Goal: Task Accomplishment & Management: Complete application form

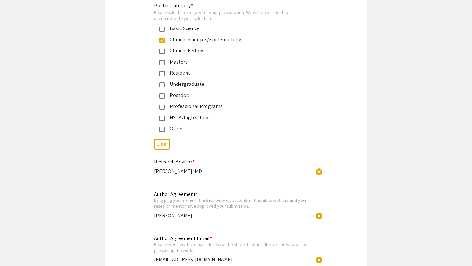
scroll to position [1612, 0]
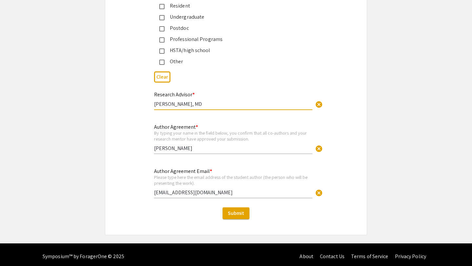
drag, startPoint x: 211, startPoint y: 101, endPoint x: 149, endPoint y: 99, distance: 61.4
click at [149, 99] on div "Research Advisor * [PERSON_NAME], MD cancel This field is required." at bounding box center [236, 105] width 174 height 28
type input "[PERSON_NAME], PhD"
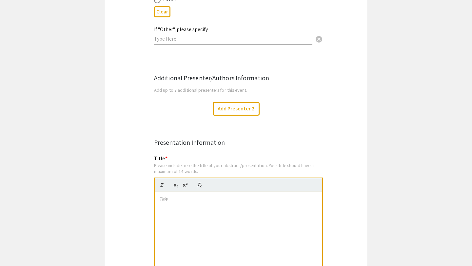
scroll to position [1083, 0]
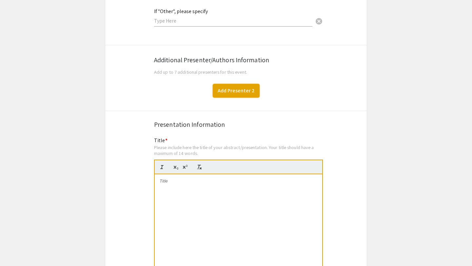
click at [228, 88] on button "Add Presenter 2" at bounding box center [236, 91] width 47 height 14
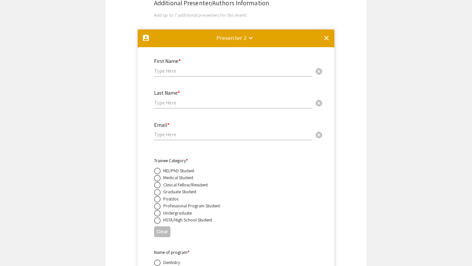
scroll to position [1136, 0]
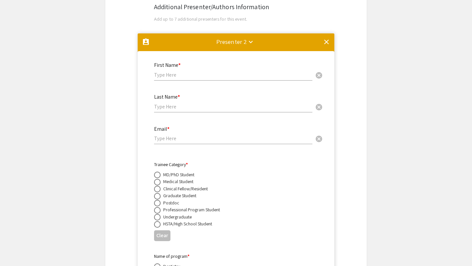
click at [325, 38] on mat-icon "clear" at bounding box center [327, 42] width 8 height 8
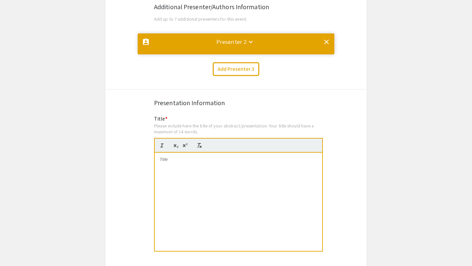
scroll to position [0, 0]
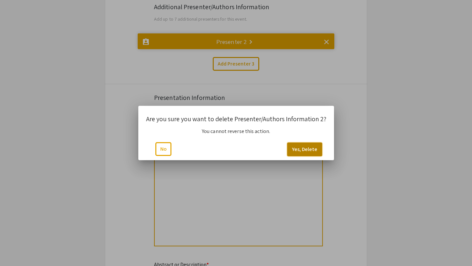
click at [298, 146] on button "Yes, Delete" at bounding box center [304, 150] width 35 height 14
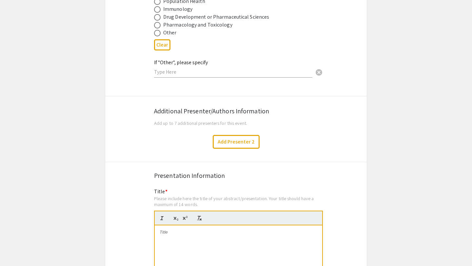
scroll to position [1032, 0]
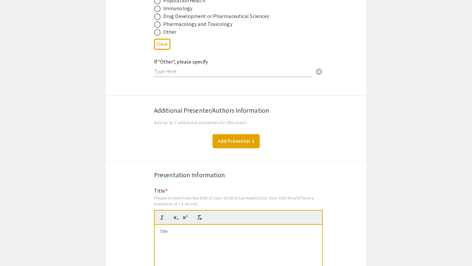
click at [226, 137] on button "Add Presenter 2" at bounding box center [236, 142] width 47 height 14
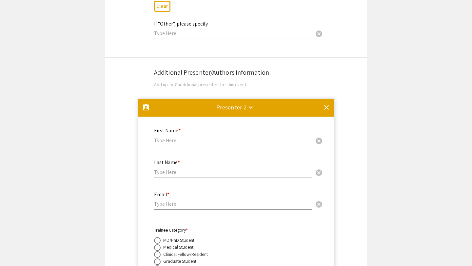
scroll to position [1072, 0]
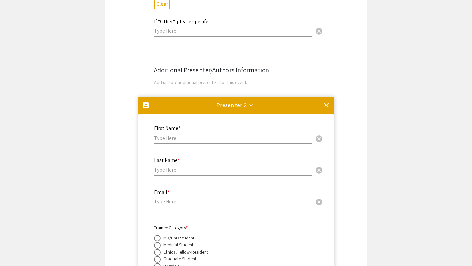
click at [329, 101] on mat-icon "clear" at bounding box center [327, 105] width 8 height 8
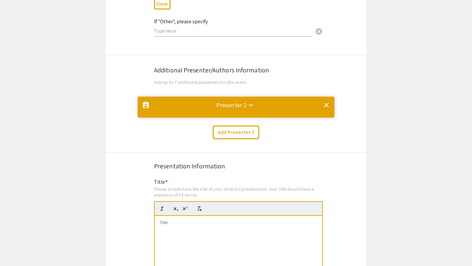
scroll to position [0, 0]
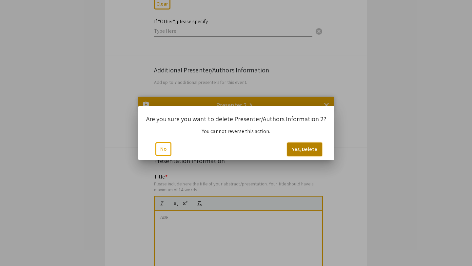
click at [303, 151] on button "Yes, Delete" at bounding box center [304, 150] width 35 height 14
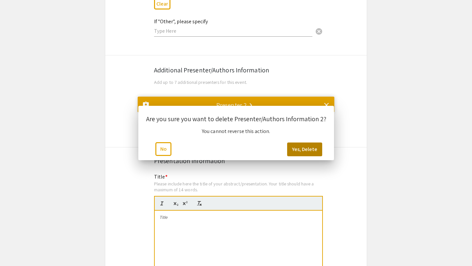
scroll to position [1072, 0]
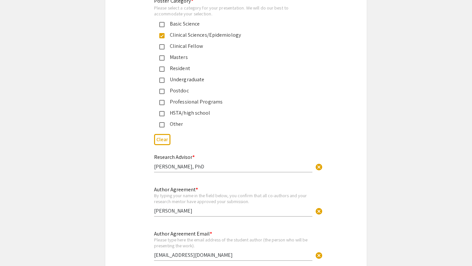
scroll to position [1612, 0]
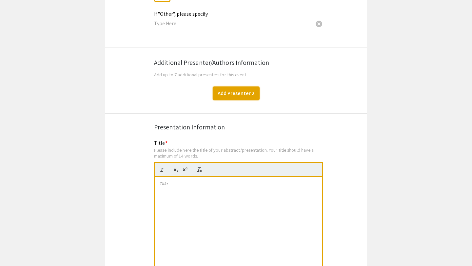
click at [226, 87] on button "Add Presenter 2" at bounding box center [236, 94] width 47 height 14
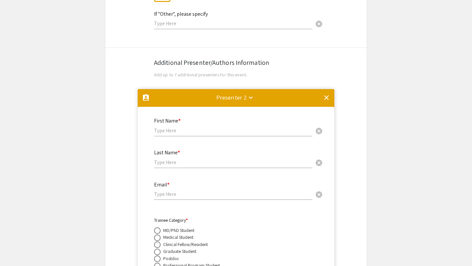
scroll to position [1077, 0]
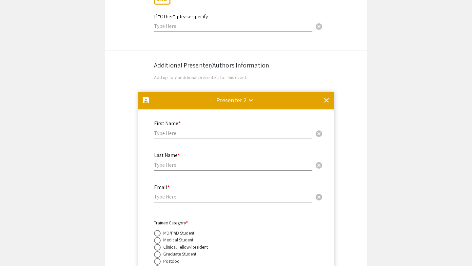
click at [327, 96] on mat-icon "clear" at bounding box center [327, 100] width 8 height 8
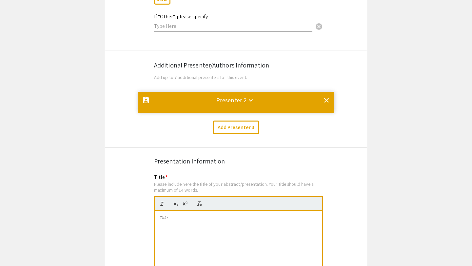
scroll to position [0, 0]
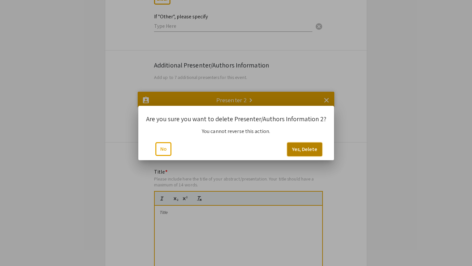
click at [313, 151] on button "Yes, Delete" at bounding box center [304, 150] width 35 height 14
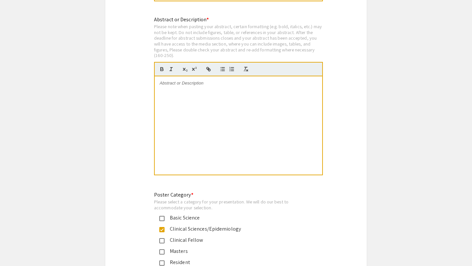
scroll to position [1356, 0]
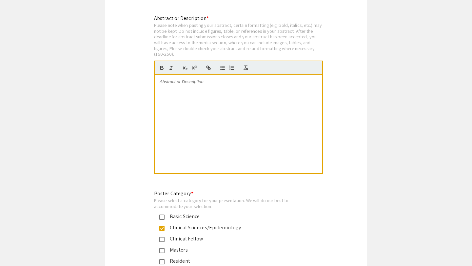
click at [275, 100] on div at bounding box center [239, 124] width 168 height 98
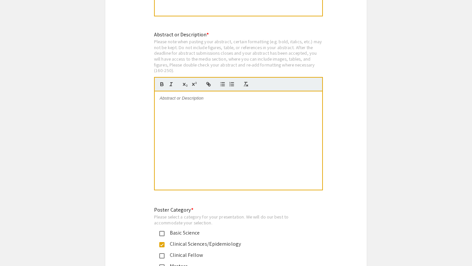
scroll to position [1339, 0]
click at [220, 112] on div at bounding box center [239, 141] width 168 height 98
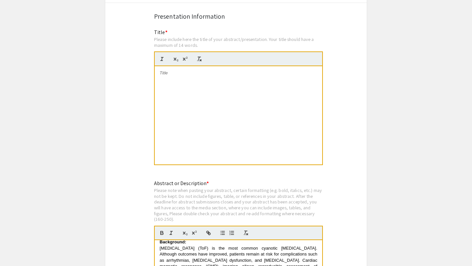
scroll to position [1191, 0]
click at [166, 80] on div at bounding box center [239, 116] width 168 height 98
click at [245, 80] on div at bounding box center [239, 116] width 168 height 98
drag, startPoint x: 211, startPoint y: 76, endPoint x: 147, endPoint y: 69, distance: 64.8
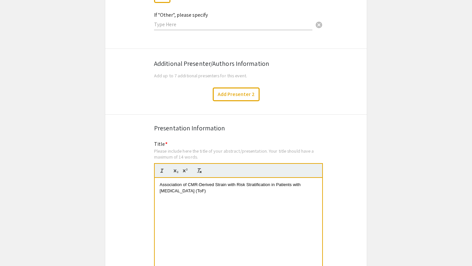
scroll to position [1079, 0]
click at [243, 90] on button "Add Presenter 2" at bounding box center [236, 95] width 47 height 14
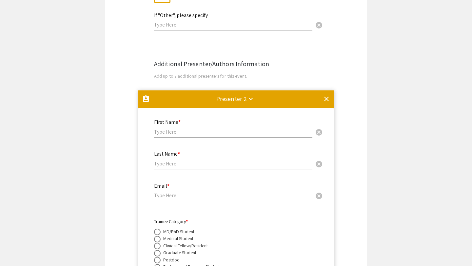
scroll to position [1165, 0]
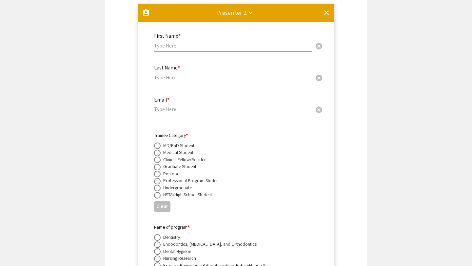
click at [172, 42] on input "text" at bounding box center [233, 45] width 158 height 7
click at [238, 8] on div "Presenter 2 keyboard_arrow_down" at bounding box center [232, 12] width 31 height 9
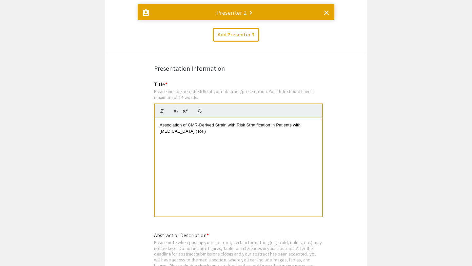
click at [238, 8] on div "Presenter 2 keyboard_arrow_right" at bounding box center [232, 12] width 31 height 9
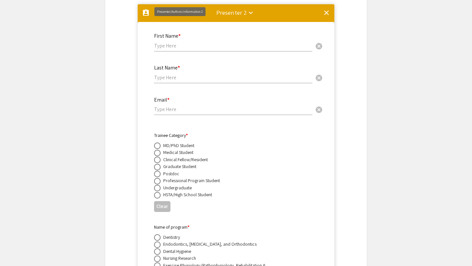
click at [147, 4] on mat-divider at bounding box center [236, 15] width 197 height 22
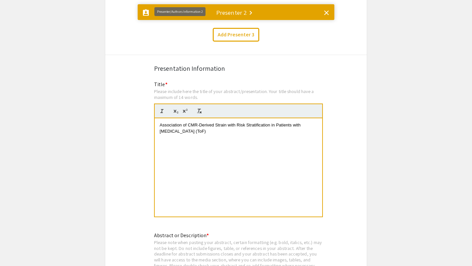
click at [147, 10] on mat-icon "assignment_ind" at bounding box center [146, 13] width 8 height 8
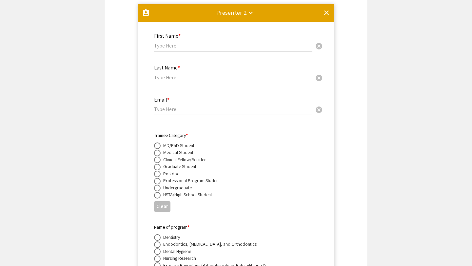
click at [171, 43] on input "text" at bounding box center [233, 45] width 158 height 7
type input "b"
type input "[PERSON_NAME]"
click at [162, 74] on input "text" at bounding box center [233, 77] width 158 height 7
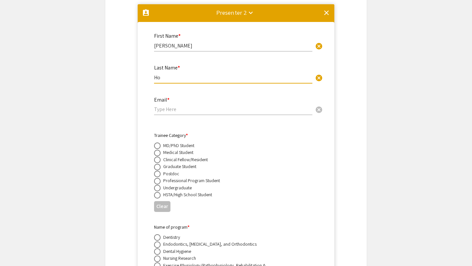
type input "Ho"
click at [155, 150] on span at bounding box center [157, 153] width 7 height 7
click at [155, 150] on input "radio" at bounding box center [157, 153] width 7 height 7
radio input "true"
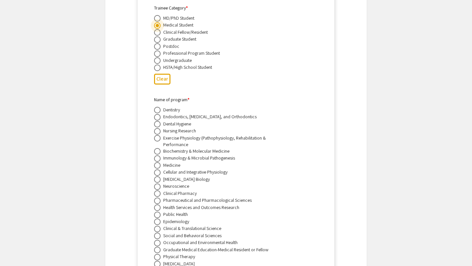
scroll to position [1293, 0]
click at [157, 162] on span at bounding box center [157, 165] width 7 height 7
click at [157, 162] on input "radio" at bounding box center [157, 165] width 7 height 7
radio input "true"
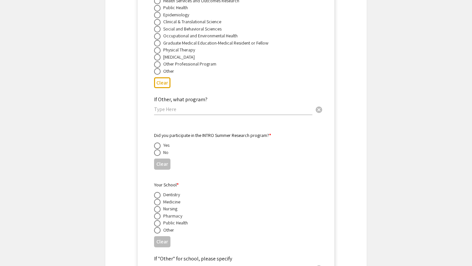
scroll to position [1535, 0]
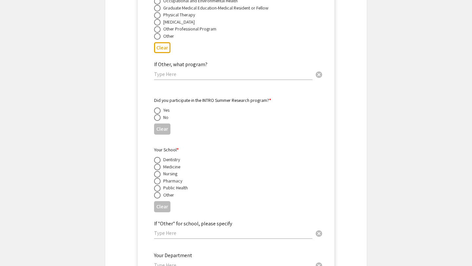
click at [156, 115] on span at bounding box center [157, 117] width 7 height 7
click at [156, 115] on input "radio" at bounding box center [157, 117] width 7 height 7
radio input "true"
click at [156, 164] on span at bounding box center [157, 167] width 7 height 7
click at [156, 164] on input "radio" at bounding box center [157, 167] width 7 height 7
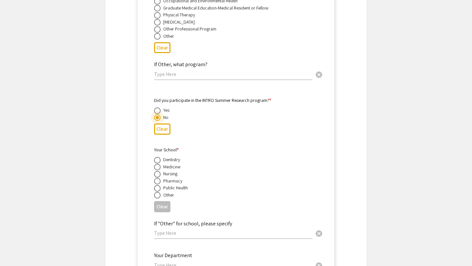
radio input "true"
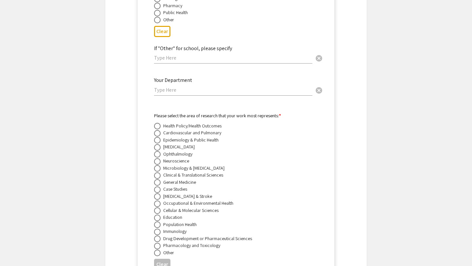
scroll to position [1758, 0]
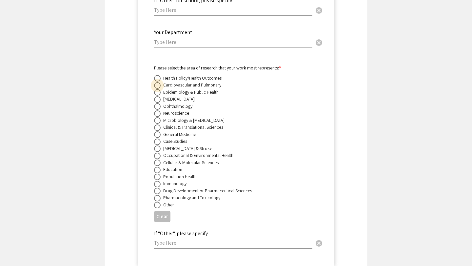
click at [156, 84] on span at bounding box center [157, 85] width 7 height 7
click at [156, 84] on input "radio" at bounding box center [157, 85] width 7 height 7
radio input "true"
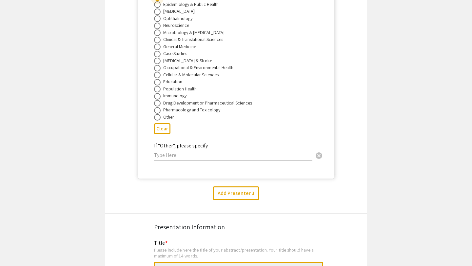
scroll to position [1870, 0]
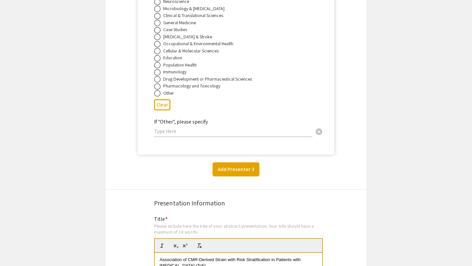
click at [235, 170] on button "Add Presenter 3" at bounding box center [236, 170] width 47 height 14
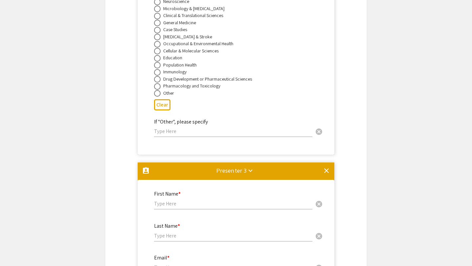
scroll to position [2031, 0]
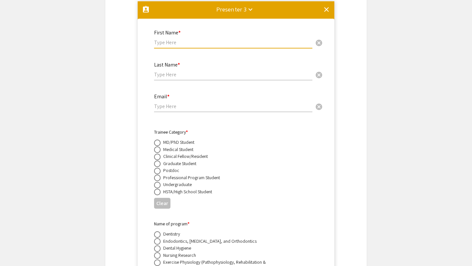
click at [167, 45] on input "text" at bounding box center [233, 42] width 158 height 7
type input "[PERSON_NAME]"
click at [183, 77] on input "text" at bounding box center [233, 74] width 158 height 7
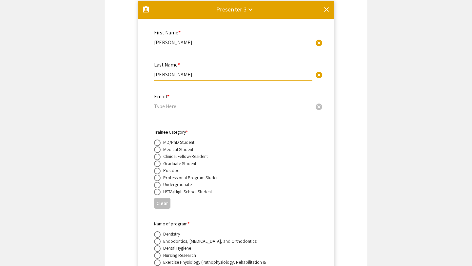
type input "[PERSON_NAME]"
click at [159, 105] on input "email" at bounding box center [233, 106] width 158 height 7
paste input "[EMAIL_ADDRESS][DOMAIN_NAME]"
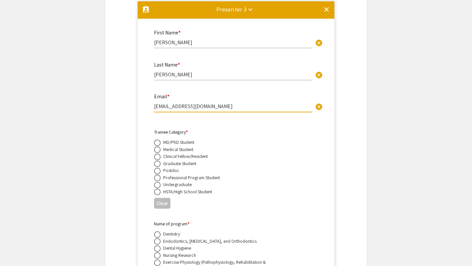
type input "[EMAIL_ADDRESS][DOMAIN_NAME]"
click at [155, 149] on span at bounding box center [157, 150] width 7 height 7
click at [155, 149] on input "radio" at bounding box center [157, 150] width 7 height 7
radio input "true"
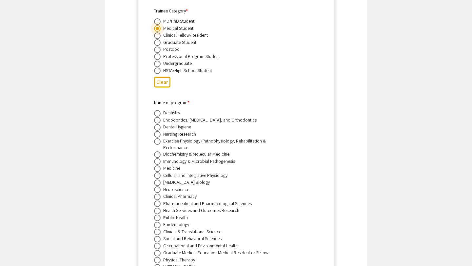
scroll to position [2153, 0]
click at [159, 167] on span at bounding box center [157, 168] width 7 height 7
click at [159, 167] on input "radio" at bounding box center [157, 168] width 7 height 7
radio input "true"
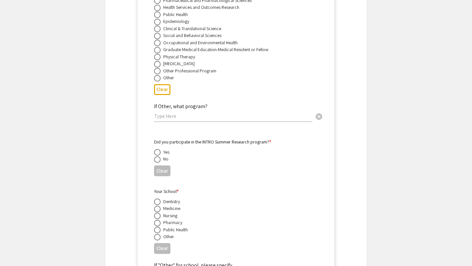
scroll to position [2368, 0]
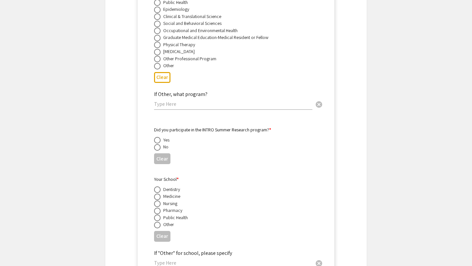
click at [156, 147] on span at bounding box center [157, 147] width 7 height 7
click at [156, 147] on input "radio" at bounding box center [157, 147] width 7 height 7
radio input "true"
click at [157, 199] on span at bounding box center [157, 197] width 7 height 7
click at [157, 199] on input "radio" at bounding box center [157, 197] width 7 height 7
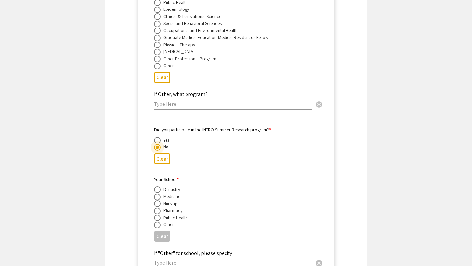
radio input "true"
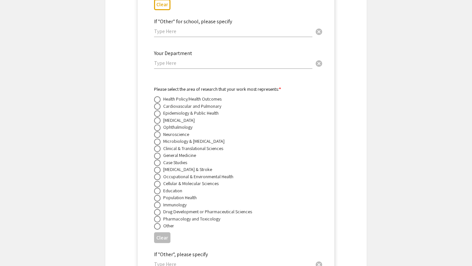
scroll to position [2601, 0]
click at [155, 109] on span at bounding box center [157, 105] width 7 height 7
click at [155, 109] on input "radio" at bounding box center [157, 105] width 7 height 7
radio input "true"
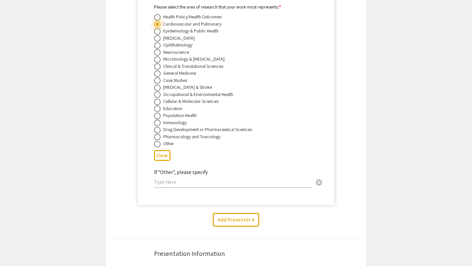
scroll to position [2709, 0]
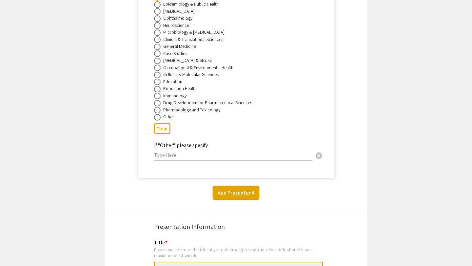
click at [233, 195] on button "Add Presenter 4" at bounding box center [236, 193] width 47 height 14
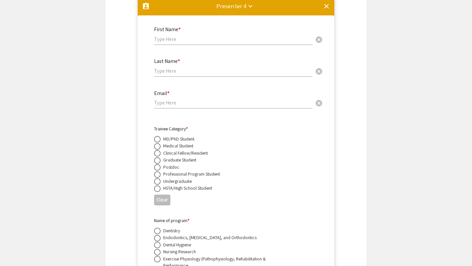
click at [159, 45] on div "First Name * cancel" at bounding box center [233, 32] width 158 height 25
type input "M"
click at [326, 7] on mat-icon "clear" at bounding box center [327, 6] width 8 height 8
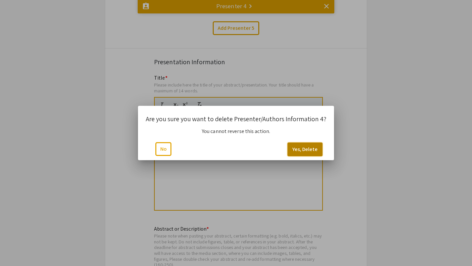
click at [289, 149] on button "Yes, Delete" at bounding box center [305, 150] width 35 height 14
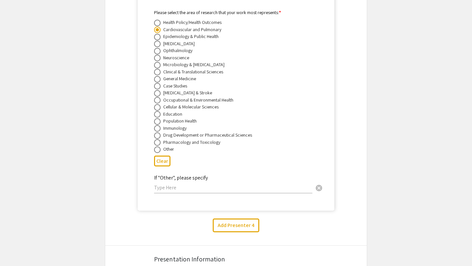
scroll to position [2741, 0]
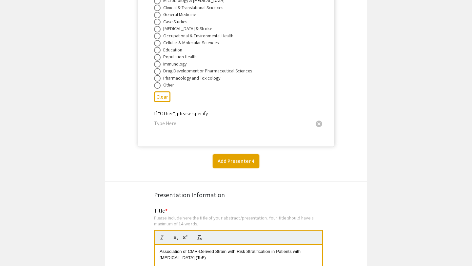
click at [244, 168] on button "Add Presenter 4" at bounding box center [236, 162] width 47 height 14
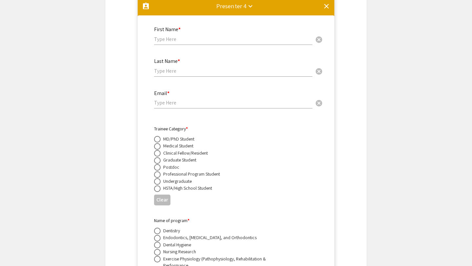
click at [161, 43] on input "text" at bounding box center [233, 39] width 158 height 7
type input "[PERSON_NAME]"
click at [159, 69] on div "Last Name * cancel" at bounding box center [233, 64] width 158 height 25
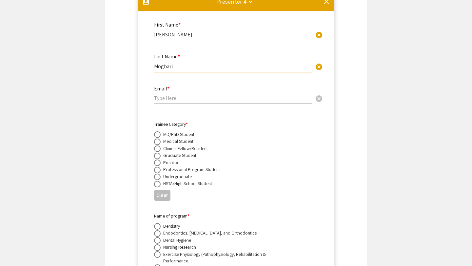
scroll to position [2900, 0]
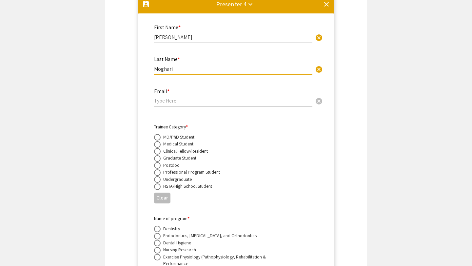
type input "Moghari"
click at [324, 8] on mat-icon "clear" at bounding box center [327, 4] width 8 height 8
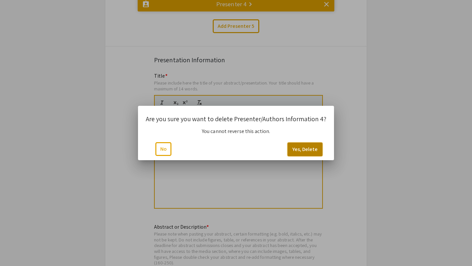
click at [299, 147] on button "Yes, Delete" at bounding box center [305, 150] width 35 height 14
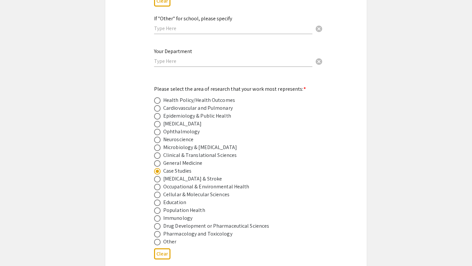
scroll to position [848, 0]
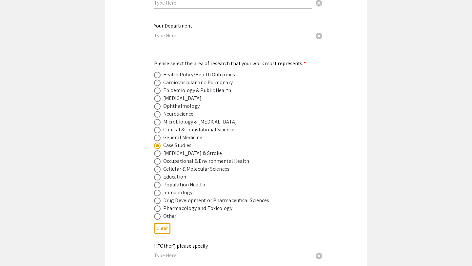
click at [155, 80] on span at bounding box center [157, 83] width 7 height 7
click at [155, 80] on input "radio" at bounding box center [157, 83] width 7 height 7
radio input "true"
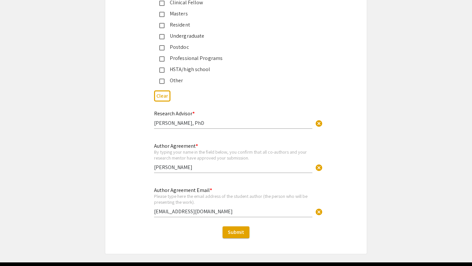
scroll to position [3347, 0]
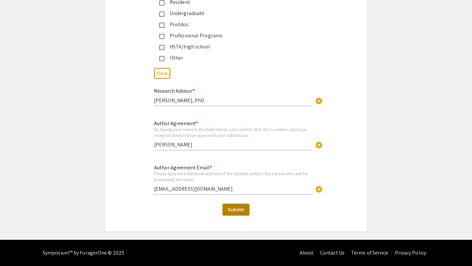
click at [235, 212] on span "Submit" at bounding box center [236, 209] width 16 height 7
click at [238, 210] on span "Submit" at bounding box center [236, 209] width 16 height 7
click at [234, 208] on span "Submit" at bounding box center [236, 209] width 16 height 7
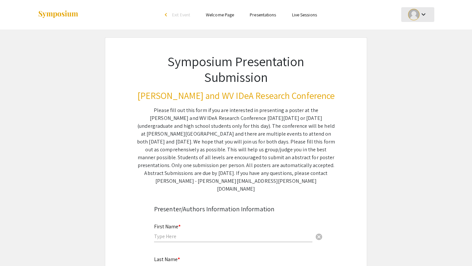
click at [416, 18] on div at bounding box center [413, 14] width 11 height 11
click at [414, 48] on button "My Submissions" at bounding box center [422, 48] width 40 height 16
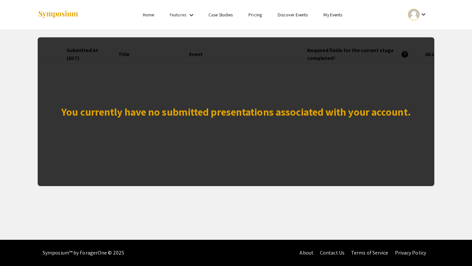
click at [183, 153] on div "You currently have no submitted presentations associated with your account." at bounding box center [236, 111] width 397 height 149
click at [419, 18] on div "keyboard_arrow_down" at bounding box center [418, 14] width 23 height 15
click at [364, 23] on div at bounding box center [236, 133] width 472 height 266
click at [290, 48] on div "You currently have no submitted presentations associated with your account." at bounding box center [236, 111] width 397 height 149
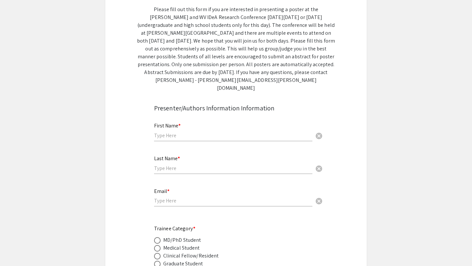
scroll to position [101, 0]
click at [170, 132] on input "text" at bounding box center [233, 135] width 158 height 7
type input "[PERSON_NAME]"
click at [158, 164] on div "Last Name * cancel" at bounding box center [233, 161] width 158 height 25
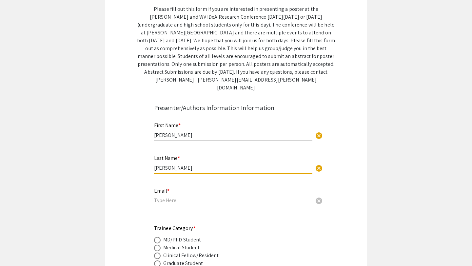
type input "[PERSON_NAME]"
click at [158, 190] on div "Email * cancel" at bounding box center [233, 194] width 158 height 25
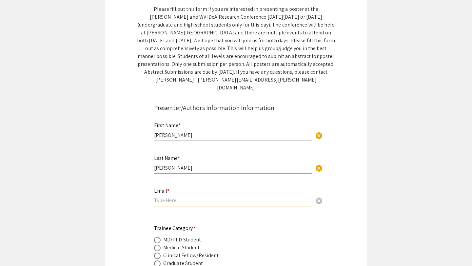
click at [161, 197] on input "email" at bounding box center [233, 200] width 158 height 7
type input "[EMAIL_ADDRESS][DOMAIN_NAME]"
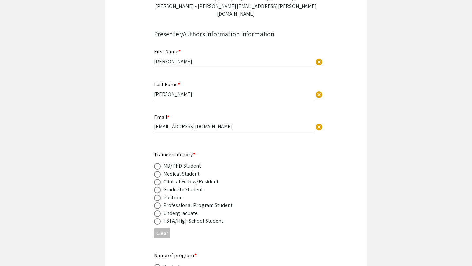
scroll to position [186, 0]
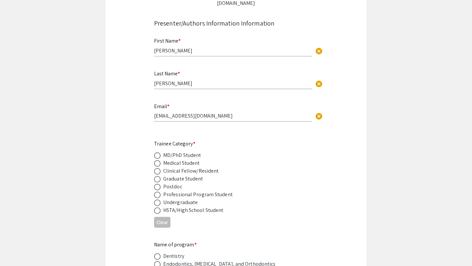
click at [155, 160] on span at bounding box center [157, 163] width 7 height 7
click at [155, 160] on input "radio" at bounding box center [157, 163] width 7 height 7
radio input "true"
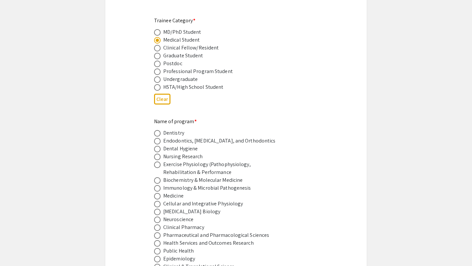
scroll to position [310, 0]
click at [157, 193] on span at bounding box center [157, 196] width 7 height 7
click at [157, 193] on input "radio" at bounding box center [157, 196] width 7 height 7
radio input "true"
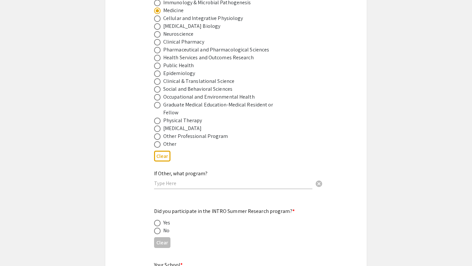
scroll to position [603, 0]
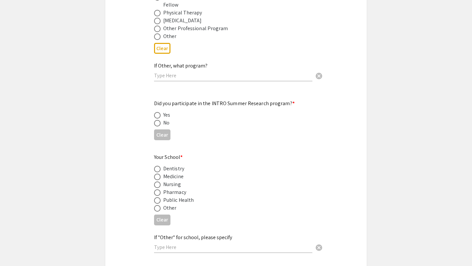
click at [157, 119] on mat-radio-button at bounding box center [158, 123] width 9 height 8
click at [157, 120] on span at bounding box center [157, 123] width 7 height 7
click at [157, 120] on input "radio" at bounding box center [157, 123] width 7 height 7
radio input "true"
click at [157, 174] on span at bounding box center [157, 177] width 7 height 7
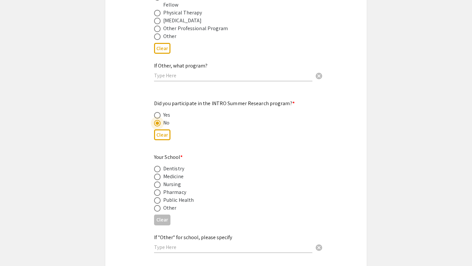
click at [157, 174] on input "radio" at bounding box center [157, 177] width 7 height 7
radio input "true"
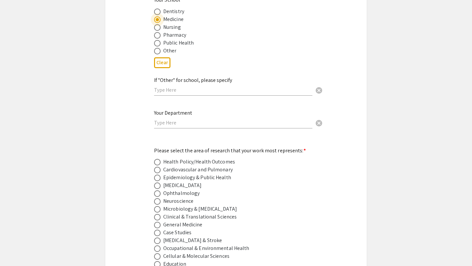
scroll to position [834, 0]
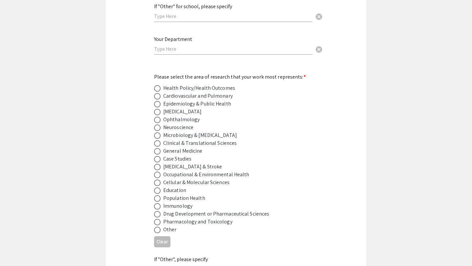
click at [156, 93] on span at bounding box center [157, 96] width 7 height 7
click at [156, 93] on input "radio" at bounding box center [157, 96] width 7 height 7
radio input "true"
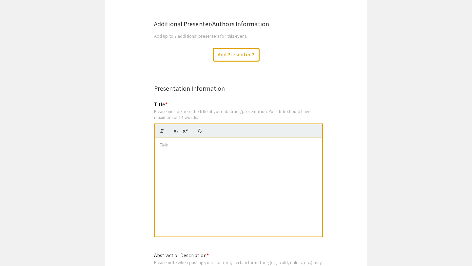
scroll to position [1139, 0]
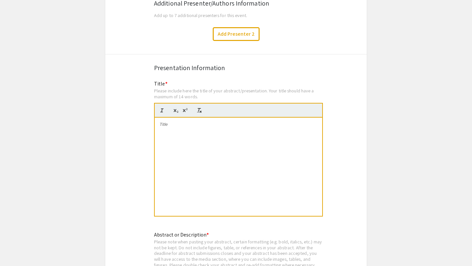
click at [164, 130] on div at bounding box center [239, 167] width 168 height 98
click at [175, 134] on div at bounding box center [239, 167] width 168 height 98
drag, startPoint x: 213, startPoint y: 129, endPoint x: 158, endPoint y: 122, distance: 54.6
click at [158, 122] on div "Association of CMR-Derived Strain with Risk Stratification in Patients with [ME…" at bounding box center [239, 167] width 168 height 98
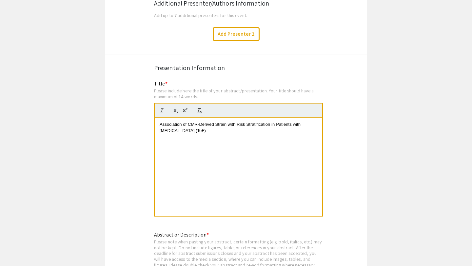
click at [211, 129] on p "Association of CMR-Derived Strain with Risk Stratification in Patients with [ME…" at bounding box center [239, 128] width 158 height 12
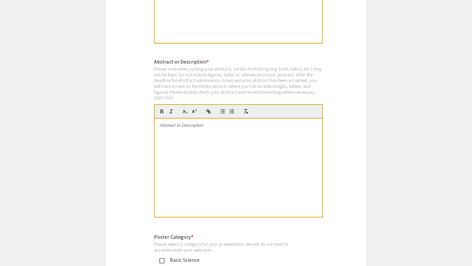
scroll to position [1315, 0]
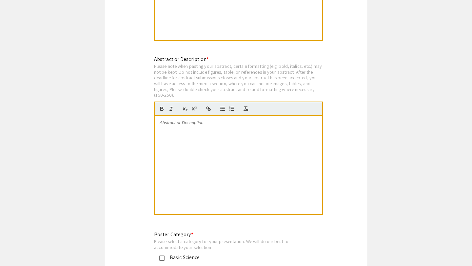
click at [232, 121] on p at bounding box center [239, 123] width 158 height 6
paste div
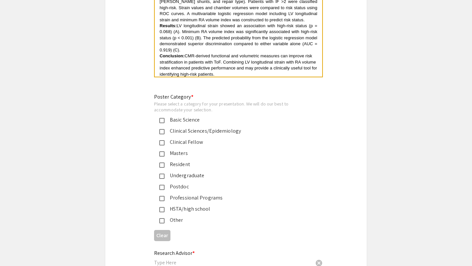
scroll to position [1453, 0]
click at [162, 129] on mat-pseudo-checkbox at bounding box center [161, 131] width 5 height 5
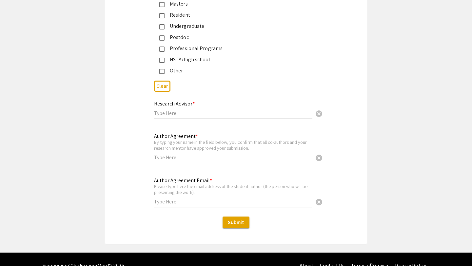
scroll to position [1612, 0]
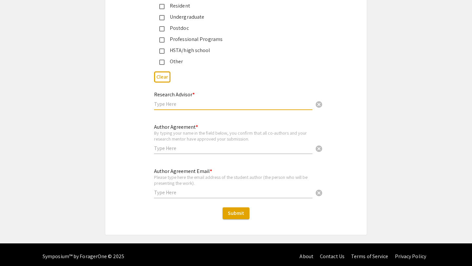
click at [171, 101] on input "text" at bounding box center [233, 104] width 158 height 7
type input "[PERSON_NAME], PhD"
click at [163, 146] on input "text" at bounding box center [233, 148] width 158 height 7
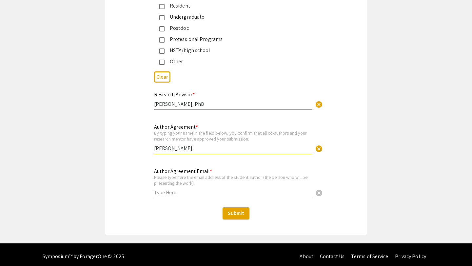
type input "[PERSON_NAME]"
click at [161, 189] on input "text" at bounding box center [233, 192] width 158 height 7
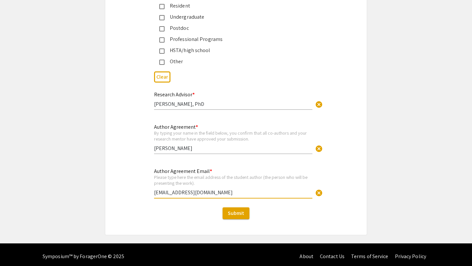
type input "[EMAIL_ADDRESS][DOMAIN_NAME]"
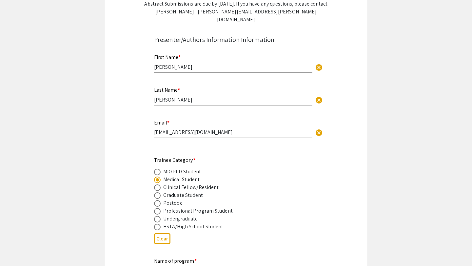
scroll to position [179, 0]
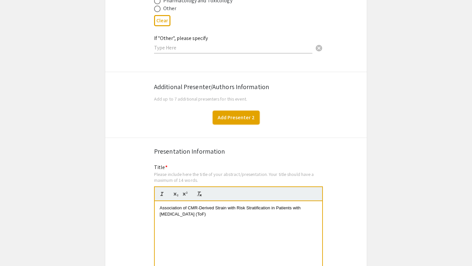
click at [235, 116] on button "Add Presenter 2" at bounding box center [236, 118] width 47 height 14
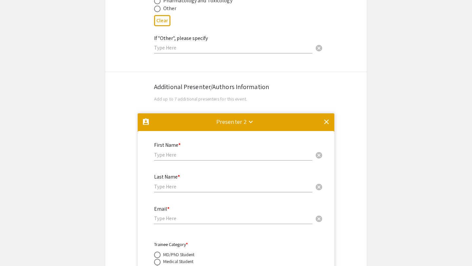
scroll to position [1165, 0]
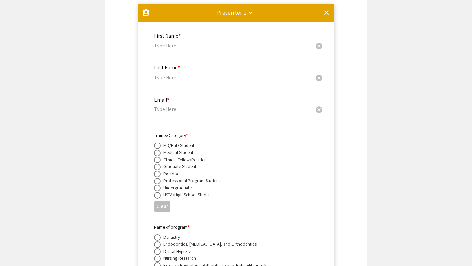
click at [162, 42] on input "text" at bounding box center [233, 45] width 158 height 7
type input "[PERSON_NAME]"
click at [165, 75] on input "text" at bounding box center [233, 77] width 158 height 7
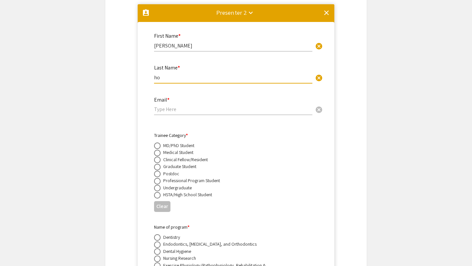
type input "h"
type input "Ho"
click at [166, 106] on input "email" at bounding box center [233, 109] width 158 height 7
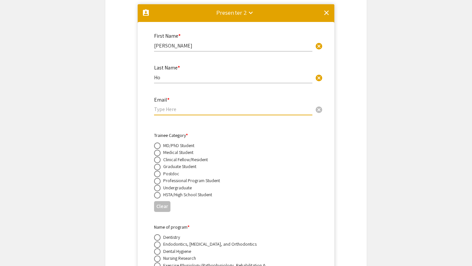
paste input "bch0021@mix.wvu.edu"
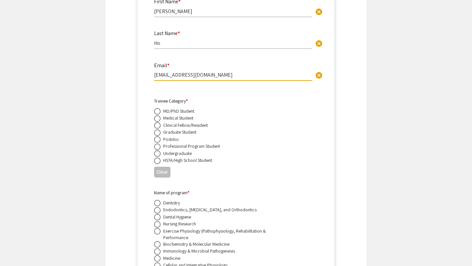
type input "bch0021@mix.wvu.edu"
click at [158, 115] on span at bounding box center [157, 118] width 7 height 7
click at [158, 115] on input "radio" at bounding box center [157, 118] width 7 height 7
radio input "true"
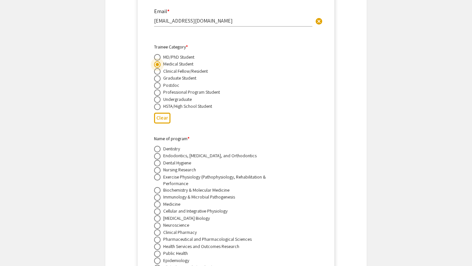
scroll to position [1271, 0]
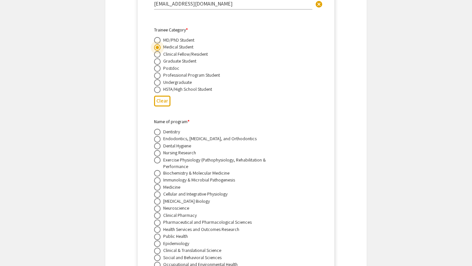
click at [161, 184] on label at bounding box center [158, 187] width 9 height 7
click at [161, 184] on input "radio" at bounding box center [157, 187] width 7 height 7
radio input "true"
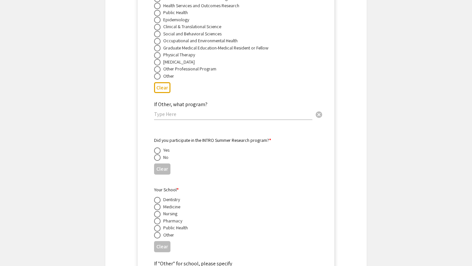
scroll to position [1495, 0]
click at [159, 154] on span at bounding box center [157, 157] width 7 height 7
click at [159, 154] on input "radio" at bounding box center [157, 157] width 7 height 7
radio input "true"
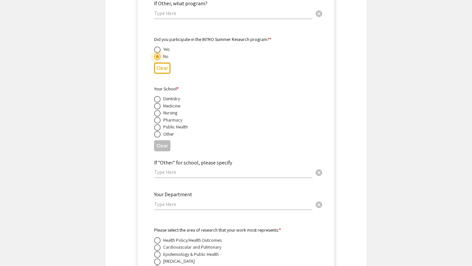
scroll to position [1597, 0]
click at [158, 102] on span at bounding box center [157, 105] width 7 height 7
click at [158, 102] on input "radio" at bounding box center [157, 105] width 7 height 7
radio input "true"
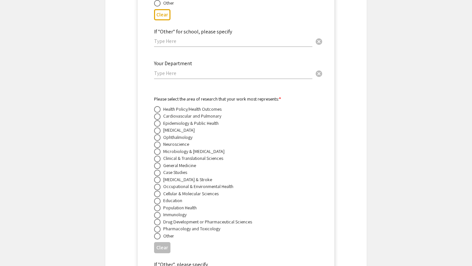
scroll to position [1727, 0]
click at [158, 115] on span at bounding box center [157, 116] width 7 height 7
click at [158, 115] on input "radio" at bounding box center [157, 116] width 7 height 7
radio input "true"
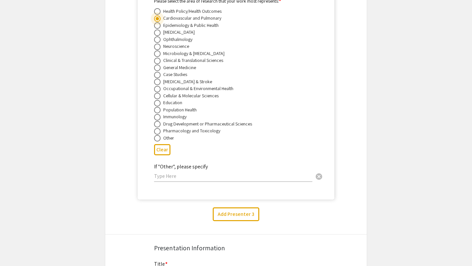
scroll to position [1844, 0]
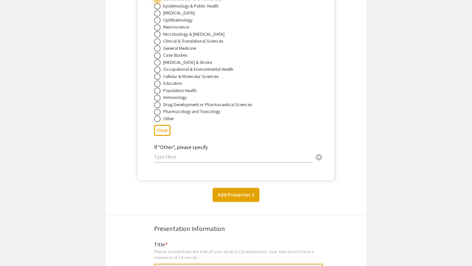
click at [231, 194] on button "Add Presenter 3" at bounding box center [236, 195] width 47 height 14
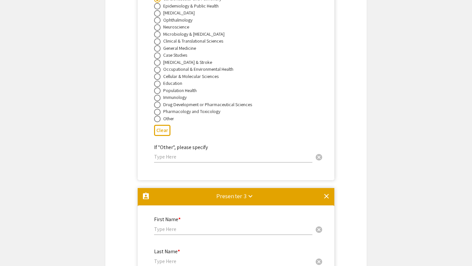
scroll to position [2031, 0]
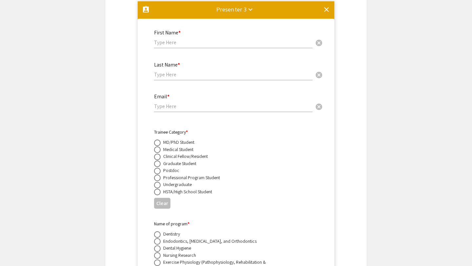
click at [166, 39] on input "text" at bounding box center [233, 42] width 158 height 7
type input "[PERSON_NAME]"
click at [164, 71] on input "text" at bounding box center [233, 74] width 158 height 7
type input "[PERSON_NAME]"
click at [162, 107] on input "email" at bounding box center [233, 106] width 158 height 7
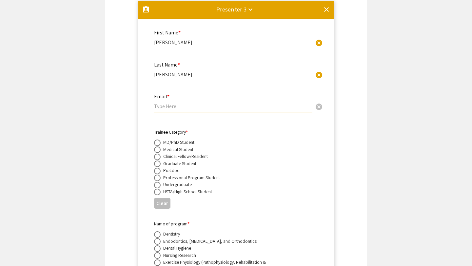
paste input "[EMAIL_ADDRESS][DOMAIN_NAME]"
type input "[EMAIL_ADDRESS][DOMAIN_NAME]"
click at [158, 147] on span at bounding box center [157, 150] width 7 height 7
click at [158, 147] on input "radio" at bounding box center [157, 150] width 7 height 7
radio input "true"
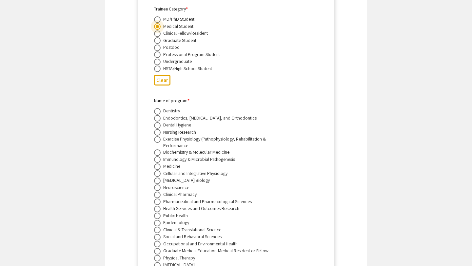
scroll to position [2159, 0]
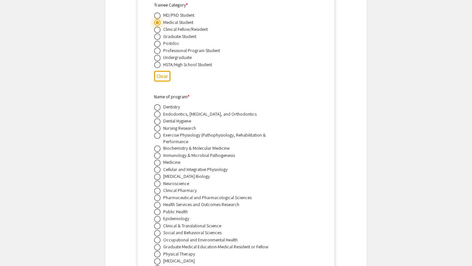
click at [156, 161] on span at bounding box center [157, 163] width 7 height 7
click at [156, 161] on input "radio" at bounding box center [157, 163] width 7 height 7
radio input "true"
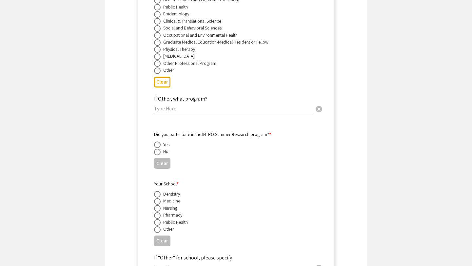
scroll to position [2364, 0]
click at [156, 153] on span at bounding box center [157, 152] width 7 height 7
click at [156, 153] on input "radio" at bounding box center [157, 152] width 7 height 7
radio input "true"
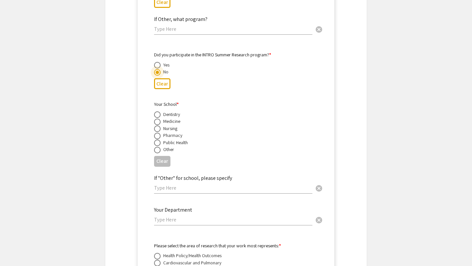
scroll to position [2444, 0]
click at [156, 124] on span at bounding box center [157, 121] width 7 height 7
click at [156, 124] on input "radio" at bounding box center [157, 121] width 7 height 7
radio input "true"
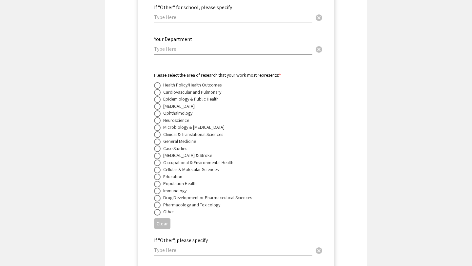
scroll to position [2615, 0]
click at [157, 95] on span at bounding box center [157, 92] width 7 height 7
click at [157, 95] on input "radio" at bounding box center [157, 92] width 7 height 7
radio input "true"
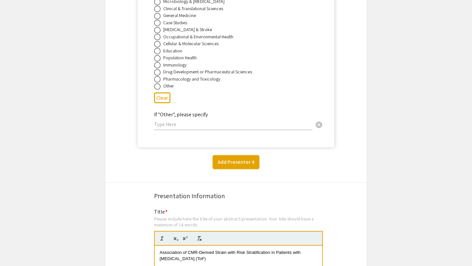
click at [233, 162] on button "Add Presenter 4" at bounding box center [236, 162] width 47 height 14
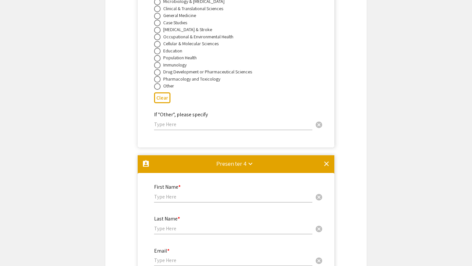
scroll to position [2898, 0]
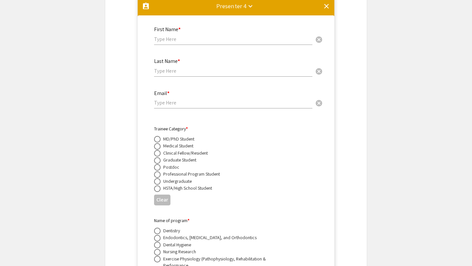
click at [326, 10] on mat-icon "clear" at bounding box center [327, 6] width 8 height 8
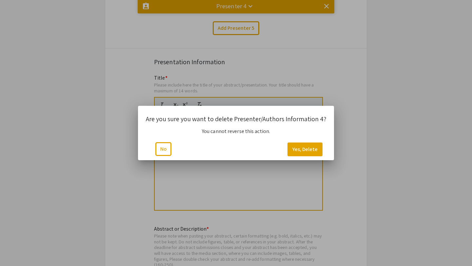
scroll to position [0, 0]
click at [299, 152] on button "Yes, Delete" at bounding box center [305, 150] width 35 height 14
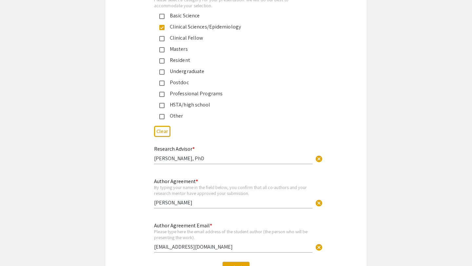
scroll to position [3347, 0]
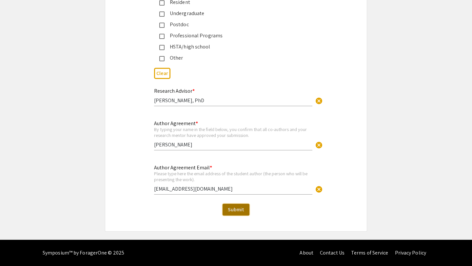
click at [237, 210] on span "Submit" at bounding box center [236, 209] width 16 height 7
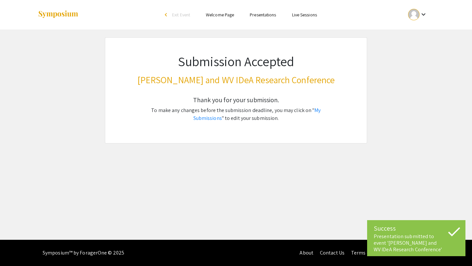
scroll to position [0, 0]
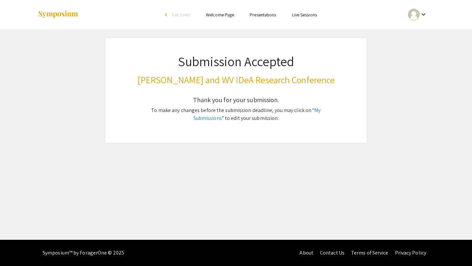
click at [168, 17] on div "arrow_back_ios" at bounding box center [167, 15] width 4 height 8
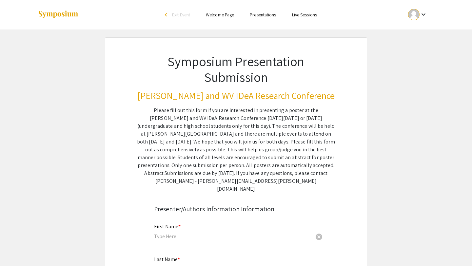
scroll to position [76, 0]
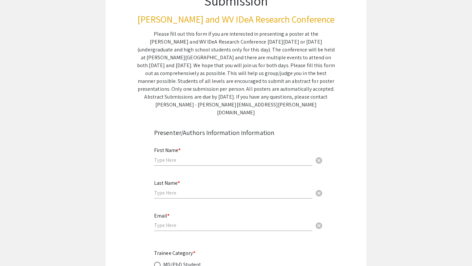
click at [166, 157] on input "text" at bounding box center [233, 160] width 158 height 7
type input "Hakam"
click at [169, 190] on input "text" at bounding box center [233, 193] width 158 height 7
type input "Rajjoub"
click at [164, 222] on input "email" at bounding box center [233, 225] width 158 height 7
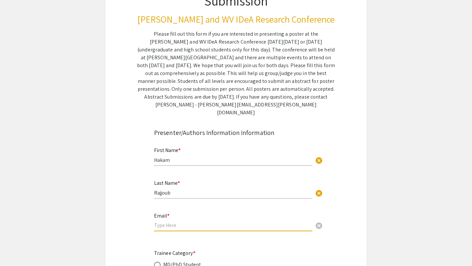
paste input "hr00028@mix.wvu.edu"
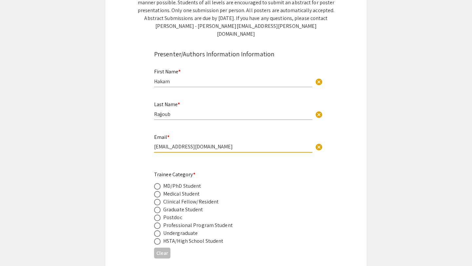
type input "hr00028@mix.wvu.edu"
click at [157, 191] on span at bounding box center [157, 194] width 7 height 7
click at [157, 191] on input "radio" at bounding box center [157, 194] width 7 height 7
radio input "true"
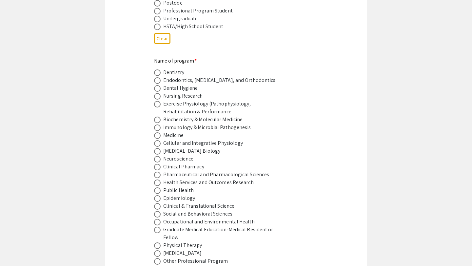
scroll to position [378, 0]
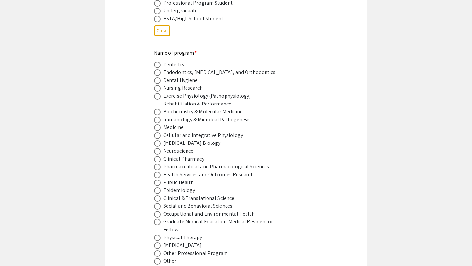
click at [157, 125] on span at bounding box center [157, 128] width 7 height 7
click at [157, 125] on input "radio" at bounding box center [157, 128] width 7 height 7
radio input "true"
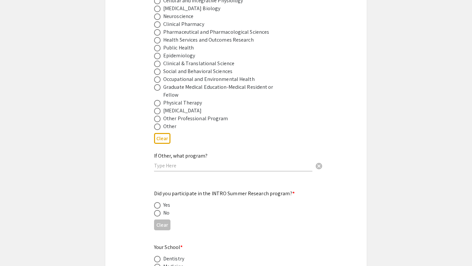
scroll to position [570, 0]
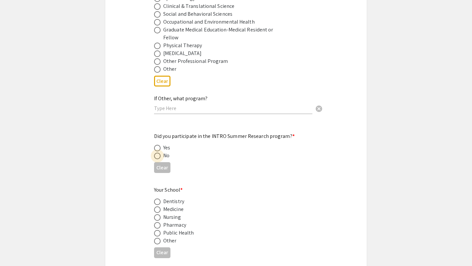
click at [158, 153] on span at bounding box center [157, 156] width 7 height 7
click at [158, 153] on input "radio" at bounding box center [157, 156] width 7 height 7
radio input "true"
click at [157, 207] on span at bounding box center [157, 210] width 7 height 7
click at [157, 207] on input "radio" at bounding box center [157, 210] width 7 height 7
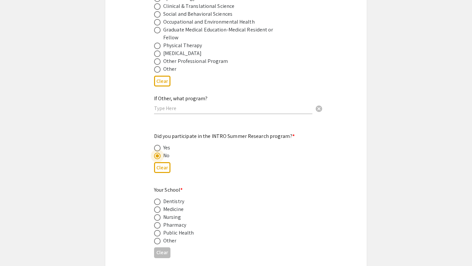
radio input "true"
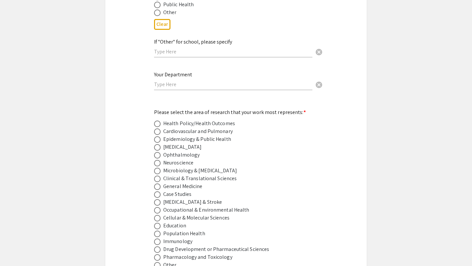
scroll to position [844, 0]
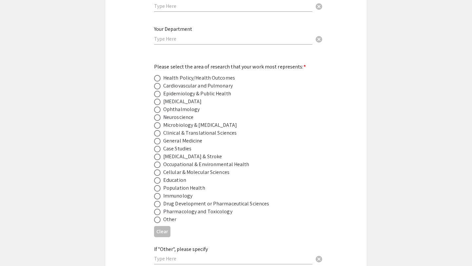
click at [157, 99] on span at bounding box center [157, 102] width 7 height 7
click at [157, 99] on input "radio" at bounding box center [157, 102] width 7 height 7
radio input "true"
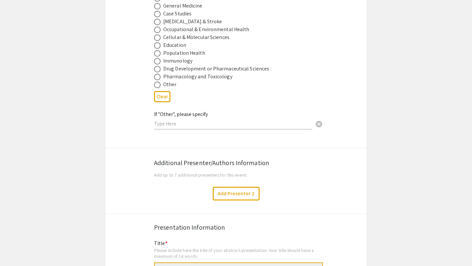
scroll to position [980, 0]
click at [240, 191] on button "Add Presenter 2" at bounding box center [236, 194] width 47 height 14
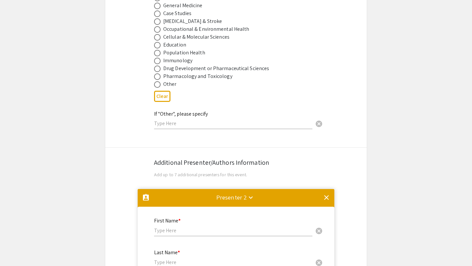
scroll to position [1165, 0]
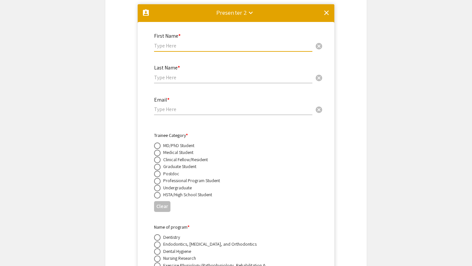
click at [165, 43] on input "text" at bounding box center [233, 45] width 158 height 7
type input "[PERSON_NAME]"
click at [162, 69] on div "Last Name * cancel" at bounding box center [233, 70] width 158 height 25
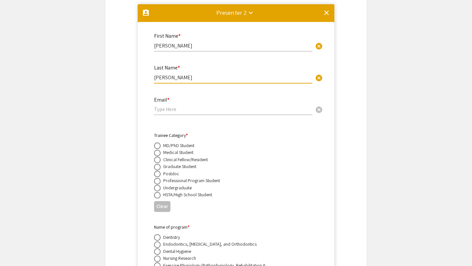
type input "[PERSON_NAME]"
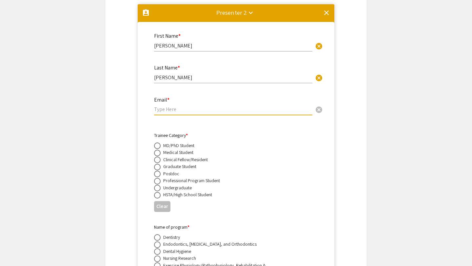
click at [157, 106] on input "email" at bounding box center [233, 109] width 158 height 7
type input "[EMAIL_ADDRESS][DOMAIN_NAME]"
click at [158, 150] on span at bounding box center [157, 153] width 7 height 7
click at [158, 150] on input "radio" at bounding box center [157, 153] width 7 height 7
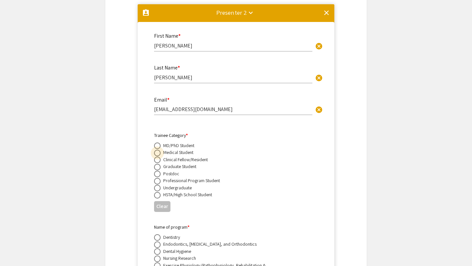
radio input "true"
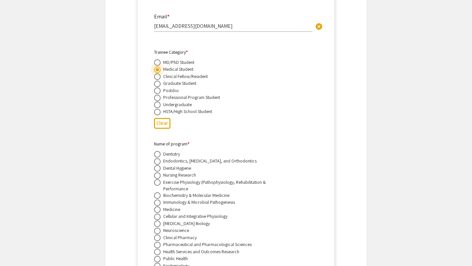
scroll to position [1275, 0]
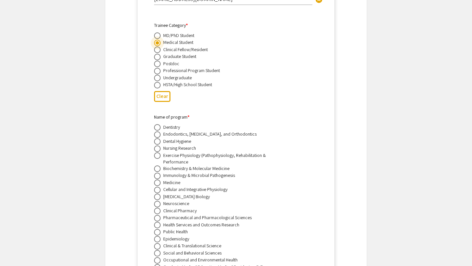
click at [157, 180] on span at bounding box center [157, 183] width 7 height 7
click at [157, 180] on input "radio" at bounding box center [157, 183] width 7 height 7
radio input "true"
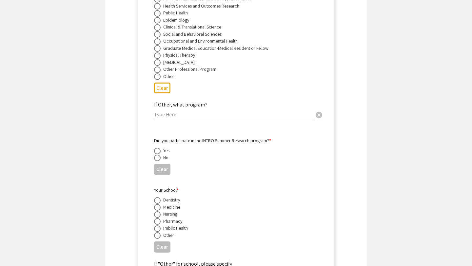
scroll to position [1507, 0]
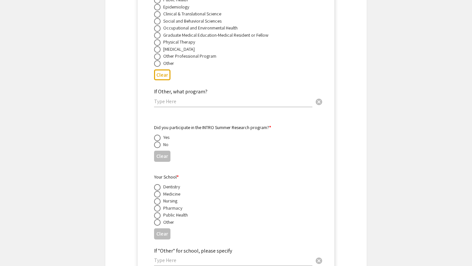
click at [157, 144] on span at bounding box center [157, 145] width 7 height 7
click at [157, 144] on input "radio" at bounding box center [157, 145] width 7 height 7
radio input "true"
click at [157, 195] on span at bounding box center [157, 194] width 7 height 7
click at [157, 195] on input "radio" at bounding box center [157, 194] width 7 height 7
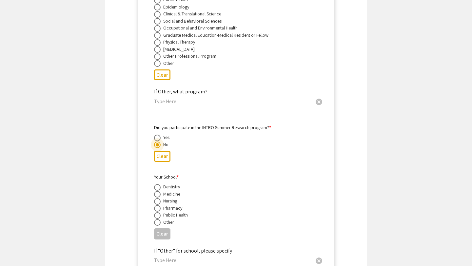
radio input "true"
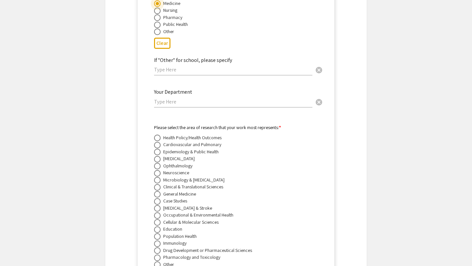
scroll to position [1719, 0]
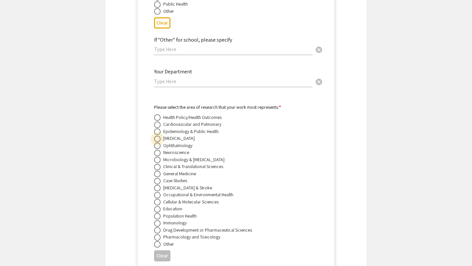
click at [154, 136] on span at bounding box center [157, 139] width 7 height 7
click at [154, 136] on input "radio" at bounding box center [157, 139] width 7 height 7
radio input "true"
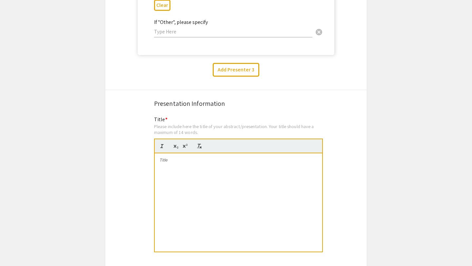
scroll to position [1995, 0]
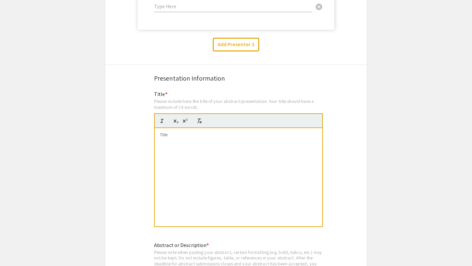
click at [173, 136] on p at bounding box center [239, 135] width 158 height 6
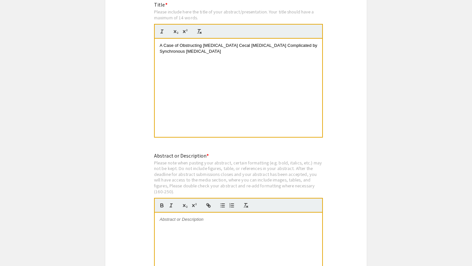
scroll to position [2085, 0]
click at [197, 230] on div at bounding box center [239, 261] width 168 height 98
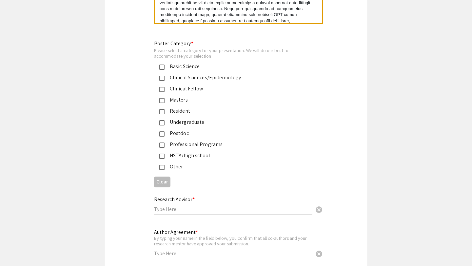
scroll to position [2377, 0]
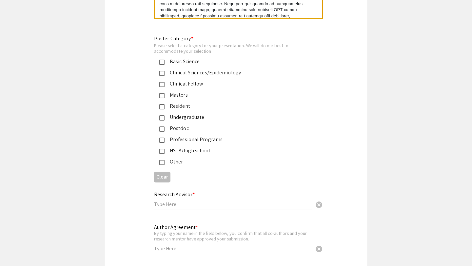
click at [162, 71] on mat-pseudo-checkbox at bounding box center [161, 73] width 5 height 5
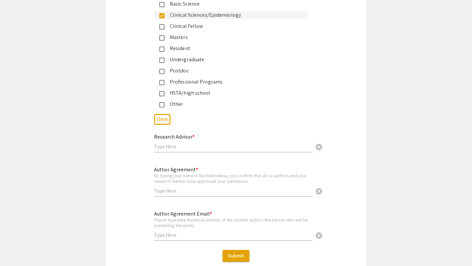
scroll to position [2454, 0]
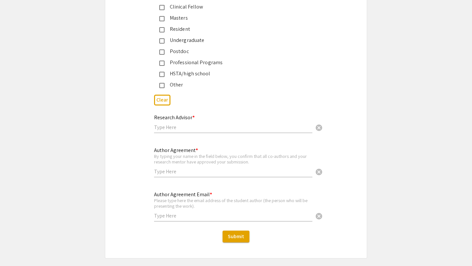
click at [158, 128] on input "text" at bounding box center [233, 127] width 158 height 7
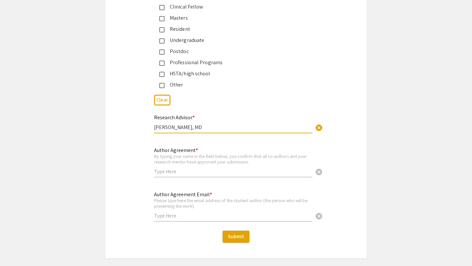
type input "Kevin Train, MD"
click at [165, 171] on input "text" at bounding box center [233, 171] width 158 height 7
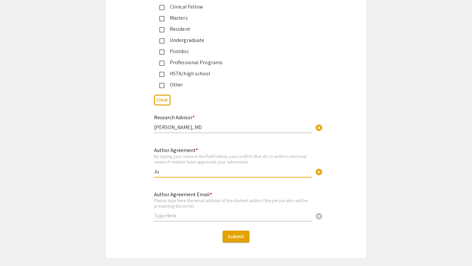
type input "J"
type input "Hakam Rajjoub"
click at [162, 213] on input "text" at bounding box center [233, 216] width 158 height 7
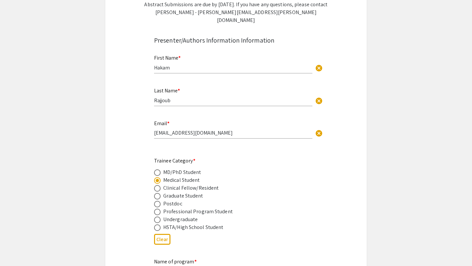
scroll to position [169, 0]
drag, startPoint x: 210, startPoint y: 125, endPoint x: 151, endPoint y: 121, distance: 58.5
click at [151, 121] on div "Email * hr00028@mix.wvu.edu cancel This field is required." at bounding box center [236, 133] width 174 height 28
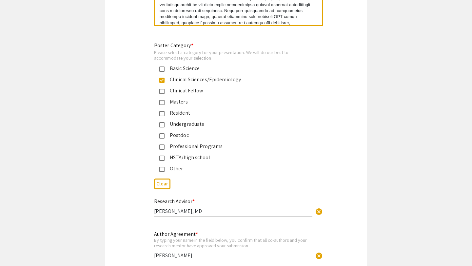
scroll to position [2481, 0]
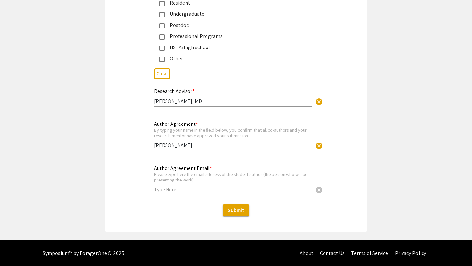
click at [173, 185] on div "Author Agreement Email * Please type here the email address of the student auth…" at bounding box center [233, 177] width 158 height 36
paste input "hr00028@mix.wvu.edu"
type input "hr00028@mix.wvu.edu"
click at [122, 128] on div "Author Agreement * By typing your name in the field below, you confirm that all…" at bounding box center [236, 139] width 262 height 39
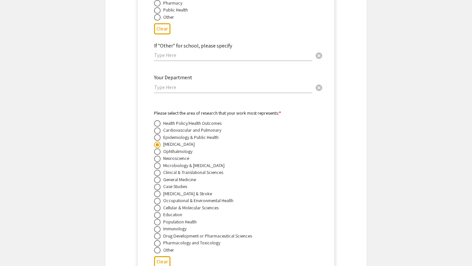
scroll to position [1720, 0]
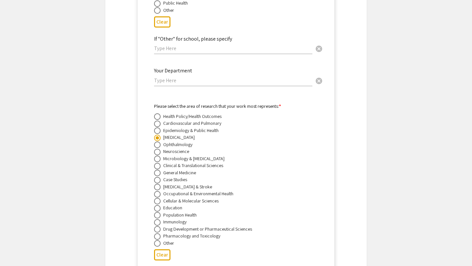
click at [154, 178] on span at bounding box center [157, 180] width 7 height 7
click at [154, 178] on input "radio" at bounding box center [157, 180] width 7 height 7
radio input "true"
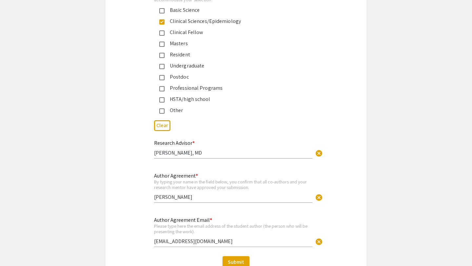
scroll to position [2481, 0]
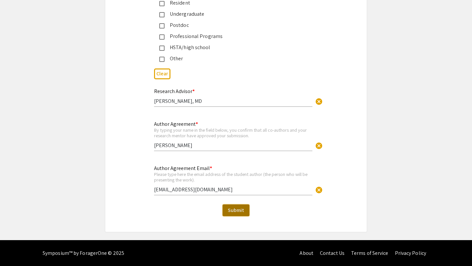
click at [235, 211] on span "Submit" at bounding box center [236, 210] width 16 height 7
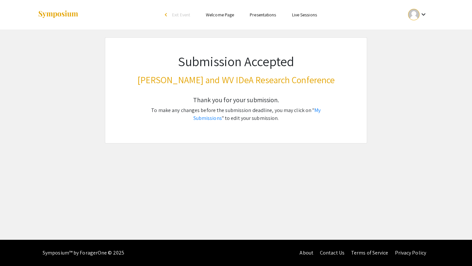
click at [416, 17] on div at bounding box center [413, 14] width 11 height 11
click at [416, 49] on button "My Submissions" at bounding box center [422, 48] width 40 height 16
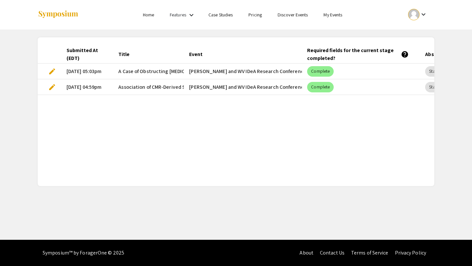
click at [199, 116] on div "Submitted At (EDT) Title Event Required fields for the current stage completed?…" at bounding box center [236, 111] width 397 height 133
click at [132, 70] on span "A Case of Obstructing Signet Ring Cell Cecal Adenocarcinoma Complicated by Sync…" at bounding box center [242, 72] width 248 height 8
click at [129, 87] on span "Association of CMR-Derived Strain with Risk Stratification in Patients with [ME…" at bounding box center [229, 87] width 222 height 8
click at [53, 88] on span "edit" at bounding box center [52, 87] width 8 height 8
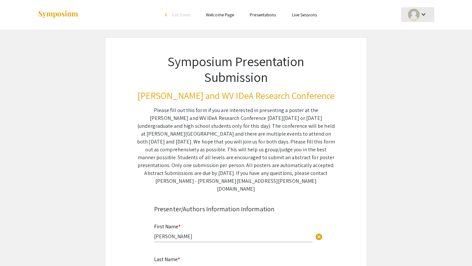
click at [409, 17] on div "keyboard_arrow_down" at bounding box center [418, 14] width 23 height 15
click at [412, 47] on button "My Submissions" at bounding box center [422, 48] width 40 height 16
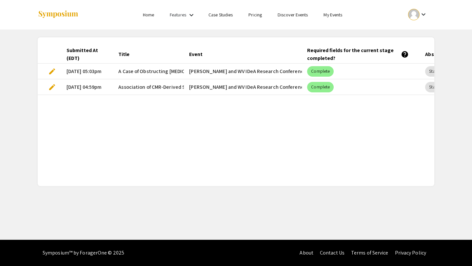
click at [410, 18] on div at bounding box center [413, 14] width 11 height 11
click at [412, 31] on button "My Account" at bounding box center [422, 33] width 40 height 16
click at [54, 88] on span "edit" at bounding box center [52, 87] width 8 height 8
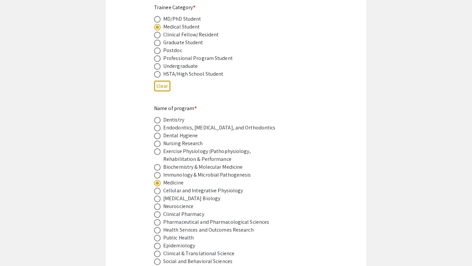
scroll to position [214, 0]
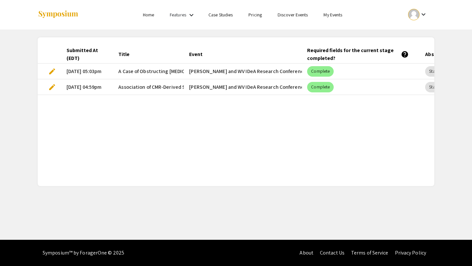
click at [52, 70] on span "edit" at bounding box center [52, 72] width 8 height 8
click at [54, 70] on span "edit" at bounding box center [52, 72] width 8 height 8
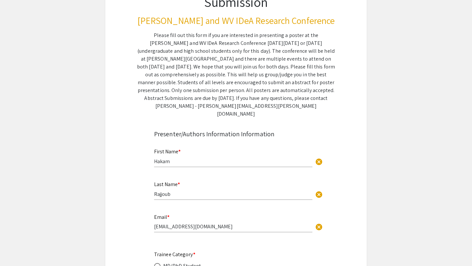
scroll to position [75, 0]
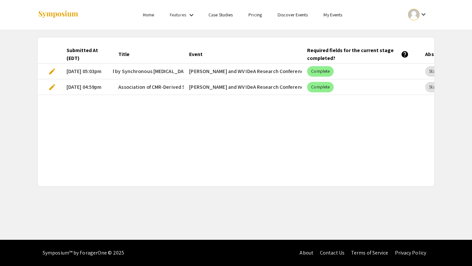
click at [58, 70] on mat-cell "edit" at bounding box center [50, 72] width 24 height 16
click at [55, 70] on span "edit" at bounding box center [52, 72] width 8 height 8
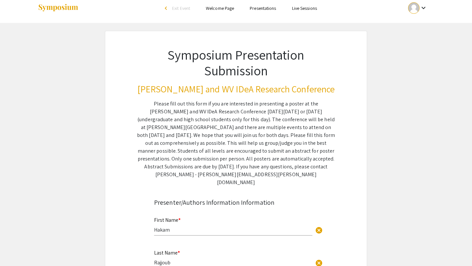
scroll to position [7, 0]
drag, startPoint x: 205, startPoint y: 175, endPoint x: 266, endPoint y: 175, distance: 61.0
click at [266, 175] on div "Please fill out this form if you are interested in presenting a poster at the […" at bounding box center [236, 143] width 198 height 87
copy div "nicole.beason@hsc.wvu.edu"
click at [134, 154] on div "Symposium Presentation Submission Van Liere and WV IDeA Research Conference Ple…" at bounding box center [236, 108] width 230 height 155
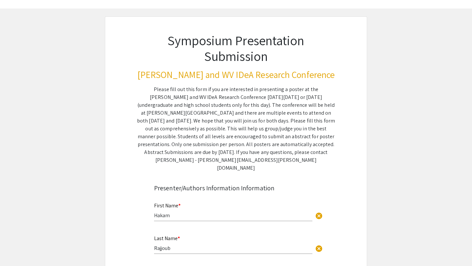
scroll to position [0, 0]
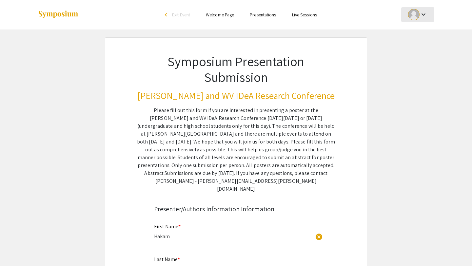
click at [416, 13] on div at bounding box center [413, 14] width 11 height 11
click at [414, 49] on button "My Submissions" at bounding box center [422, 48] width 40 height 16
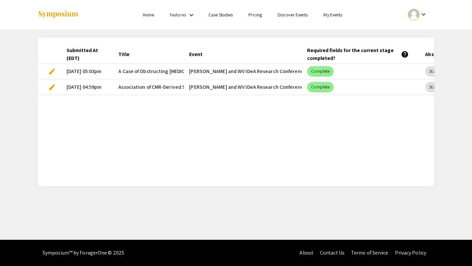
click at [49, 71] on span "edit" at bounding box center [52, 72] width 8 height 8
click at [127, 126] on div "Submitted At (EDT) Title Event Required fields for the current stage completed?…" at bounding box center [236, 111] width 397 height 133
click at [52, 71] on span "edit" at bounding box center [52, 72] width 8 height 8
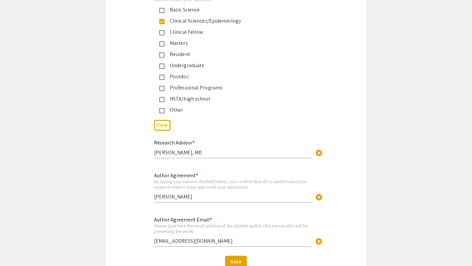
scroll to position [2481, 0]
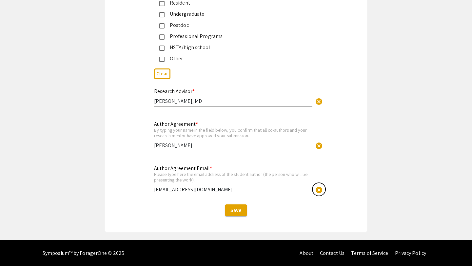
click at [315, 187] on span "cancel" at bounding box center [319, 190] width 8 height 8
click at [319, 147] on span "cancel" at bounding box center [319, 146] width 8 height 8
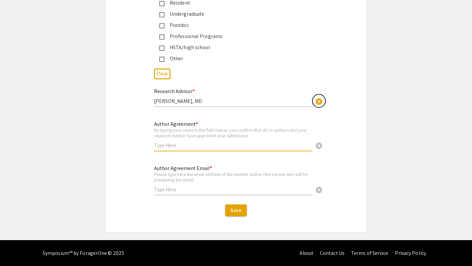
click at [319, 99] on span "cancel" at bounding box center [319, 102] width 8 height 8
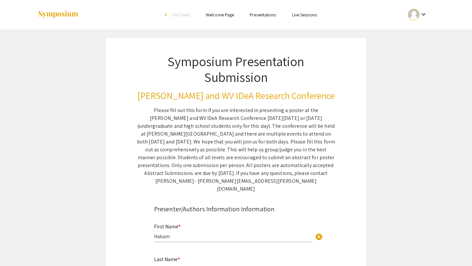
scroll to position [107, 0]
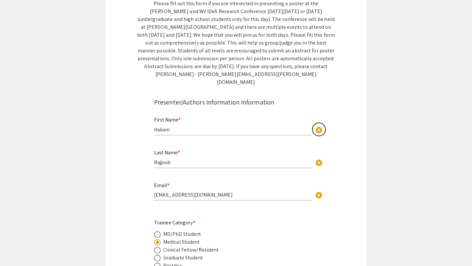
click at [321, 126] on span "cancel" at bounding box center [319, 130] width 8 height 8
click at [320, 159] on span "cancel" at bounding box center [319, 163] width 8 height 8
click at [319, 181] on div "Email * hr00028@mix.wvu.edu cancel" at bounding box center [238, 194] width 169 height 26
click at [319, 192] on button "cancel" at bounding box center [319, 195] width 13 height 13
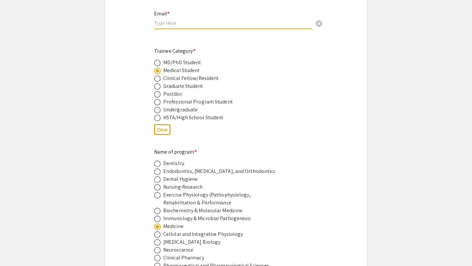
scroll to position [294, 0]
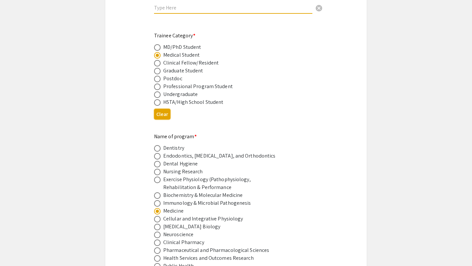
click at [160, 110] on button "Clear" at bounding box center [162, 114] width 16 height 11
radio input "false"
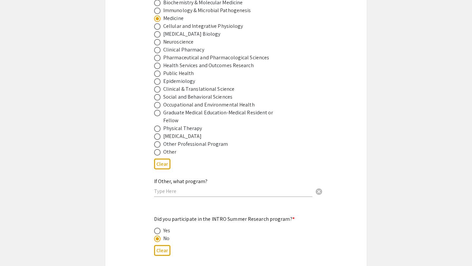
scroll to position [495, 0]
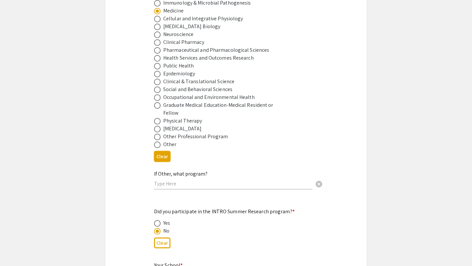
click at [158, 155] on button "Clear" at bounding box center [162, 156] width 16 height 11
radio input "false"
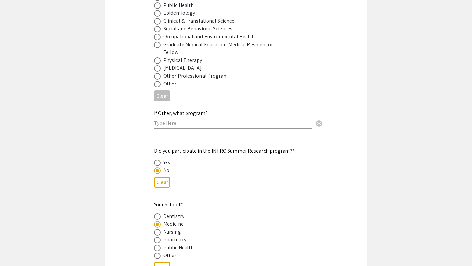
scroll to position [566, 0]
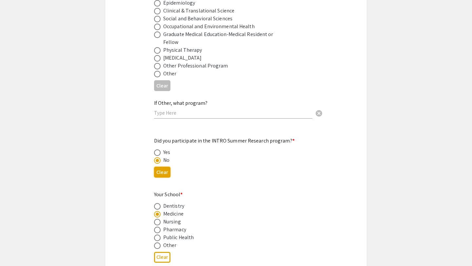
click at [158, 167] on button "Clear" at bounding box center [162, 172] width 16 height 11
radio input "false"
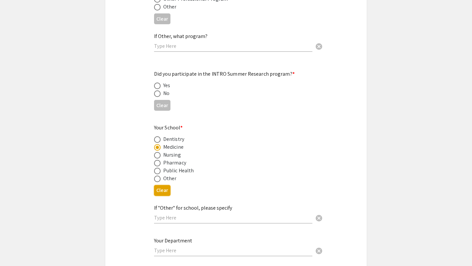
click at [160, 190] on button "Clear" at bounding box center [162, 190] width 16 height 11
radio input "false"
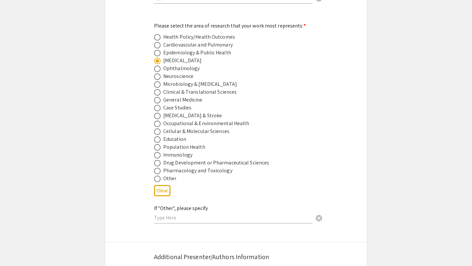
scroll to position [890, 0]
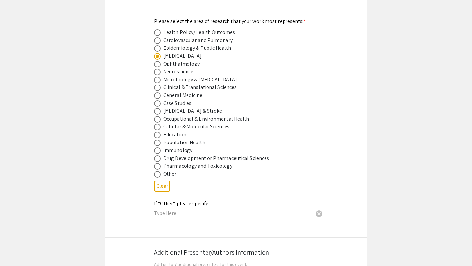
click at [156, 189] on div "Clear" at bounding box center [236, 186] width 164 height 16
click at [158, 185] on button "Clear" at bounding box center [162, 186] width 16 height 11
radio input "false"
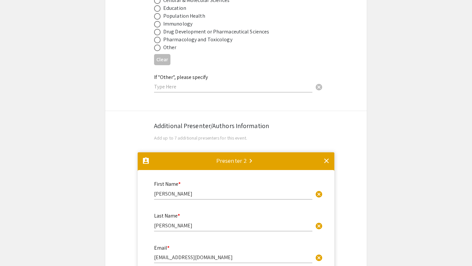
scroll to position [1017, 0]
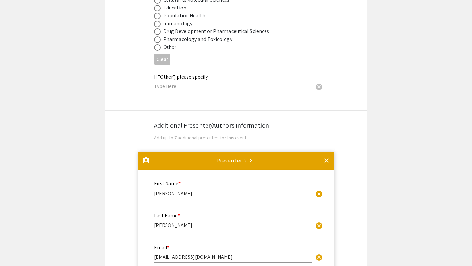
click at [326, 157] on mat-icon "clear" at bounding box center [327, 161] width 8 height 8
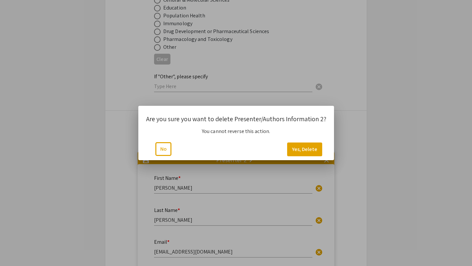
scroll to position [0, 0]
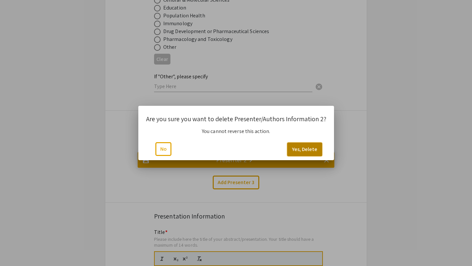
click at [310, 150] on button "Yes, Delete" at bounding box center [304, 150] width 35 height 14
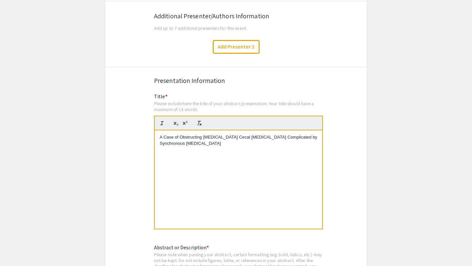
scroll to position [1130, 0]
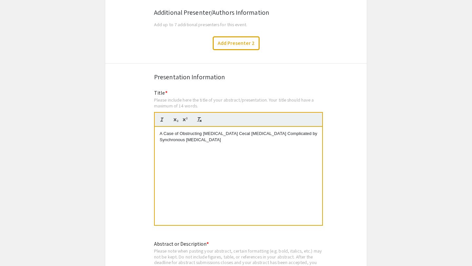
drag, startPoint x: 210, startPoint y: 153, endPoint x: 152, endPoint y: 132, distance: 61.9
click at [152, 132] on div "Title * Please include here the title of your abstract/presentation. Your title…" at bounding box center [236, 162] width 174 height 146
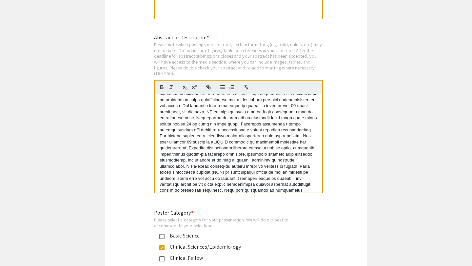
scroll to position [0, 0]
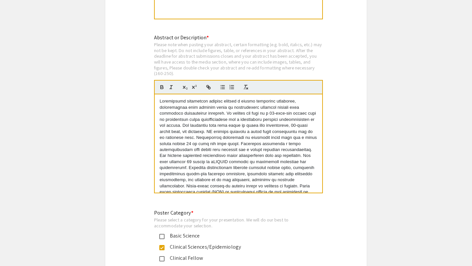
drag, startPoint x: 268, startPoint y: 183, endPoint x: 154, endPoint y: 86, distance: 149.9
click at [154, 86] on div "Abstract or Description * Please note when pasting your abstract, certain forma…" at bounding box center [236, 118] width 174 height 169
copy p "Synchronous colorectal cancers present a unique treatment challenge, particular…"
click at [255, 142] on p at bounding box center [239, 164] width 158 height 133
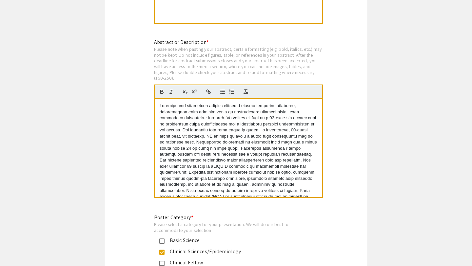
drag, startPoint x: 265, startPoint y: 187, endPoint x: 117, endPoint y: 55, distance: 198.7
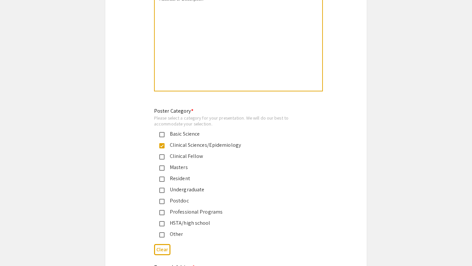
scroll to position [1460, 0]
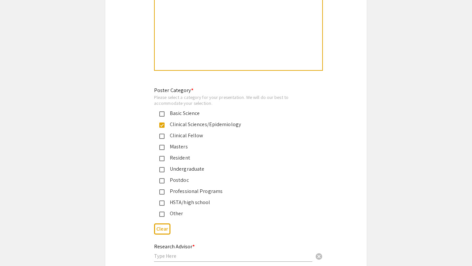
click at [157, 227] on button "Clear" at bounding box center [162, 229] width 16 height 11
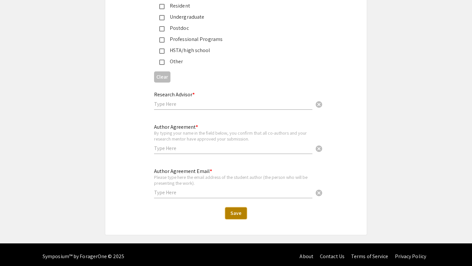
click at [235, 214] on button "Save" at bounding box center [236, 214] width 22 height 12
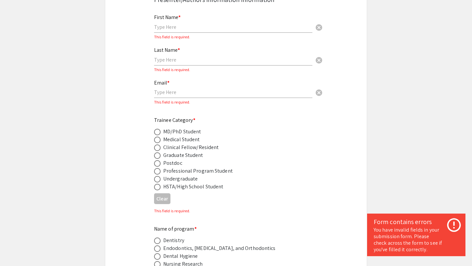
scroll to position [0, 0]
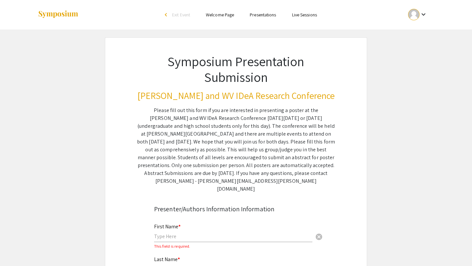
click at [272, 101] on h3 "[PERSON_NAME] and WV IDeA Research Conference" at bounding box center [236, 95] width 198 height 11
click at [411, 16] on div at bounding box center [413, 14] width 11 height 11
click at [412, 47] on button "My Submissions" at bounding box center [422, 48] width 40 height 16
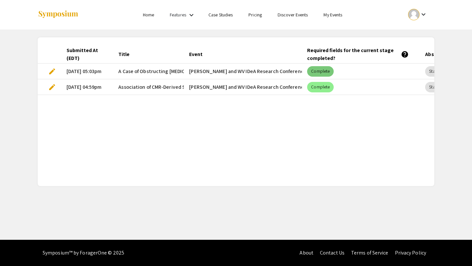
click at [334, 69] on div "Complete" at bounding box center [320, 71] width 29 height 13
click at [328, 70] on mat-chip "Complete" at bounding box center [320, 71] width 27 height 10
click at [202, 80] on mat-cell "[PERSON_NAME] and WV IDeA Research Conference" at bounding box center [243, 87] width 118 height 16
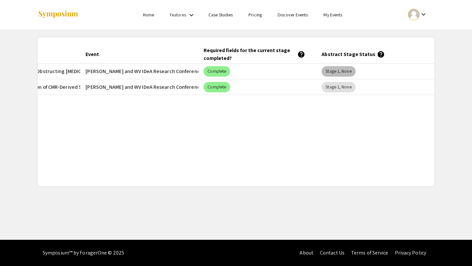
click at [331, 71] on mat-chip "Stage 1, None" at bounding box center [339, 71] width 34 height 10
click at [384, 73] on mat-cell "Stage 1, None" at bounding box center [376, 72] width 118 height 16
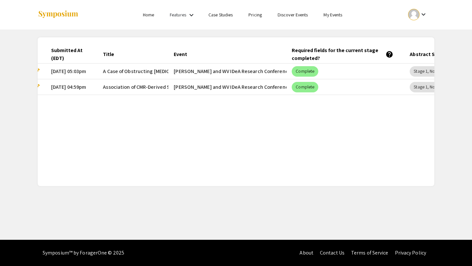
scroll to position [0, 0]
